Goal: Task Accomplishment & Management: Manage account settings

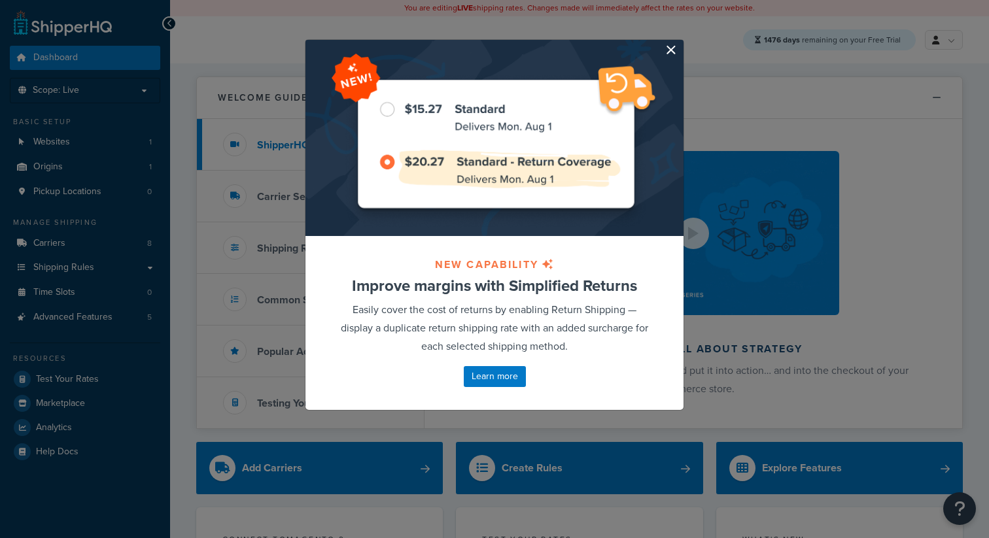
click at [680, 43] on button "button" at bounding box center [681, 41] width 3 height 3
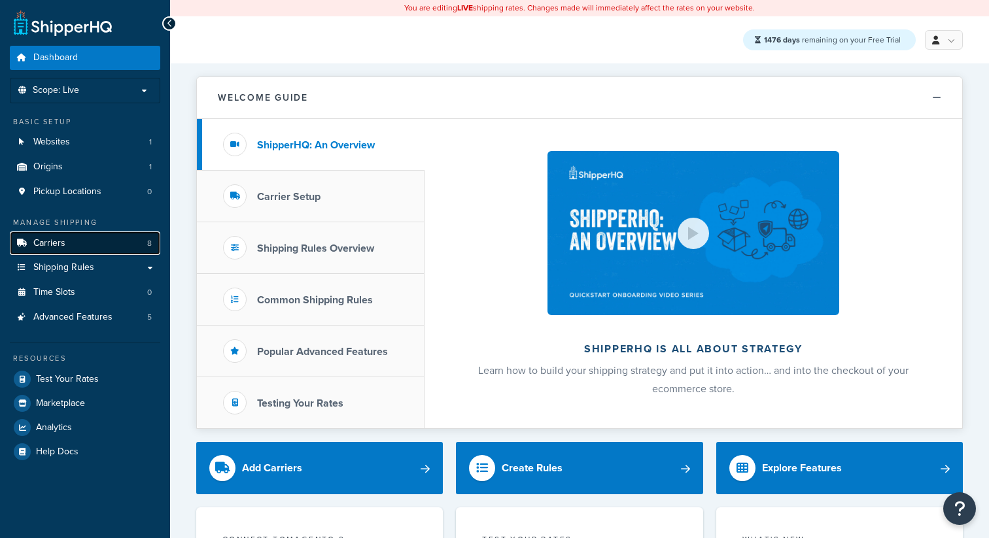
click at [27, 245] on icon at bounding box center [21, 243] width 13 height 8
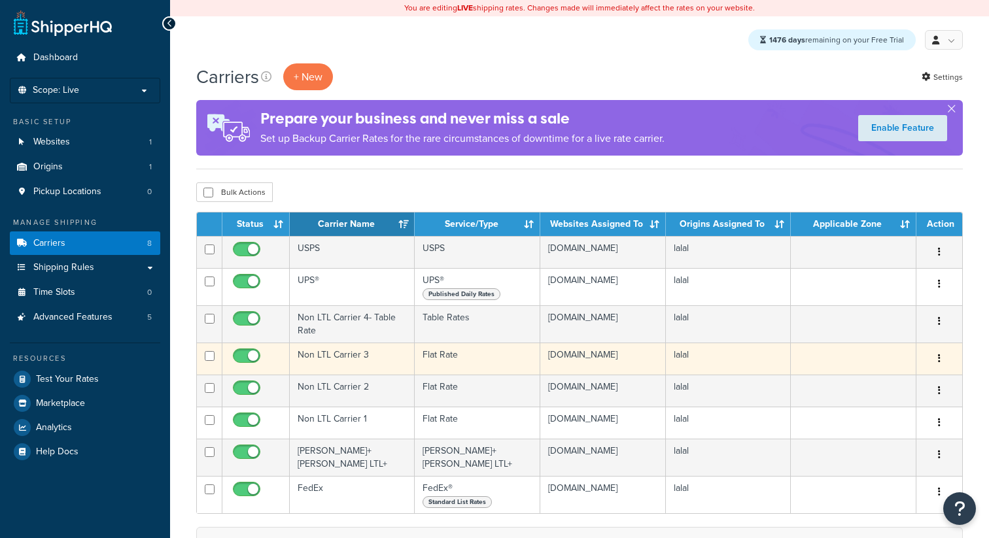
click at [352, 363] on td "Non LTL Carrier 3" at bounding box center [352, 359] width 125 height 32
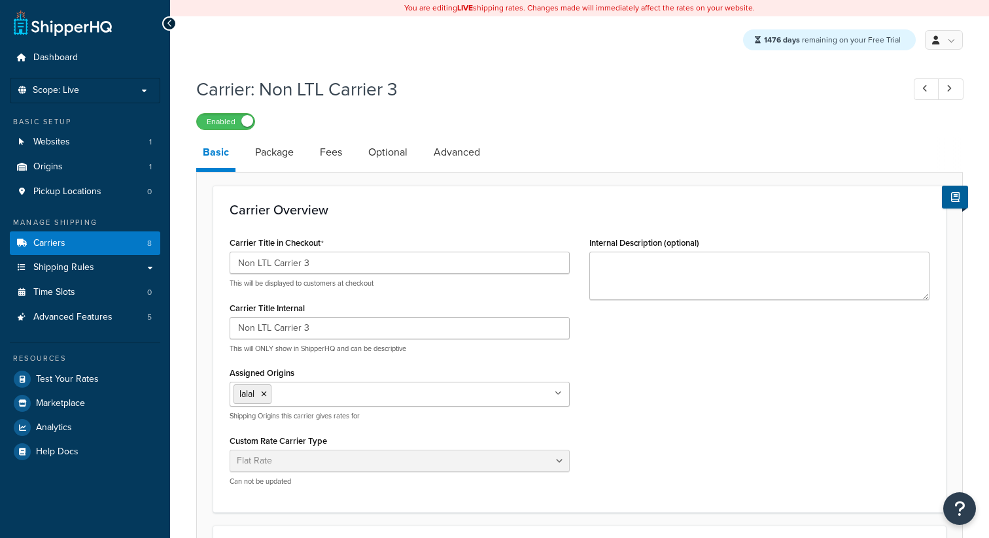
select select "flat"
click at [397, 148] on link "Optional" at bounding box center [388, 152] width 52 height 31
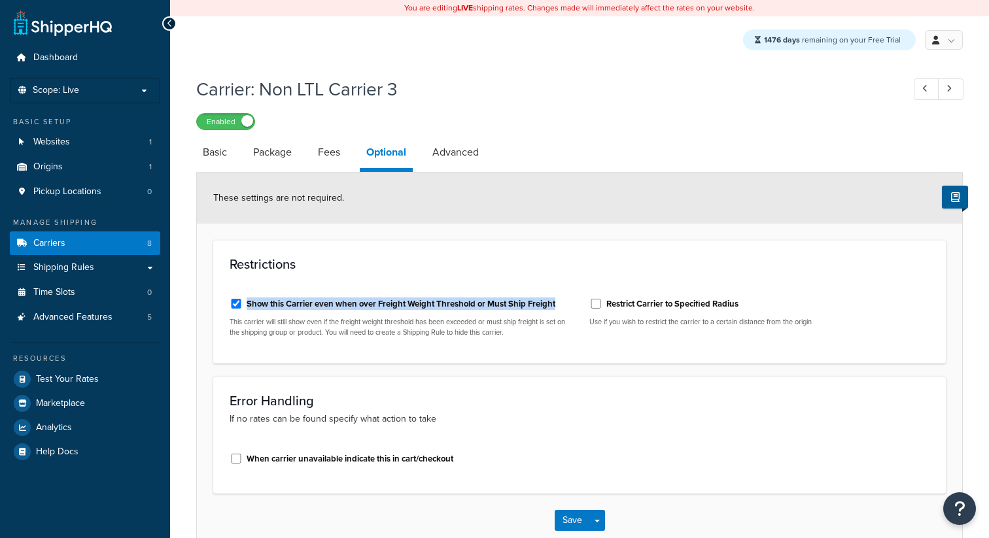
drag, startPoint x: 562, startPoint y: 309, endPoint x: 248, endPoint y: 305, distance: 314.5
click at [248, 305] on div "Show this Carrier even when over Freight Weight Threshold or Must Ship Freight" at bounding box center [399, 303] width 340 height 20
copy label "Show this Carrier even when over Freight Weight Threshold or Must Ship Freight"
